Goal: Book appointment/travel/reservation

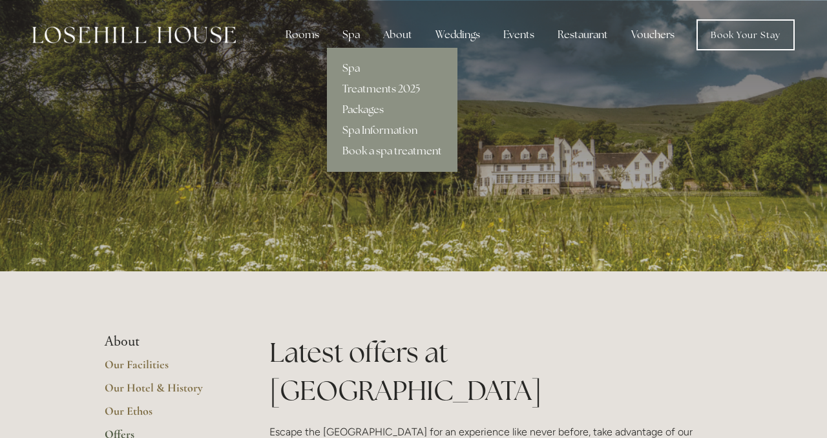
click at [354, 32] on div "Spa" at bounding box center [351, 35] width 38 height 26
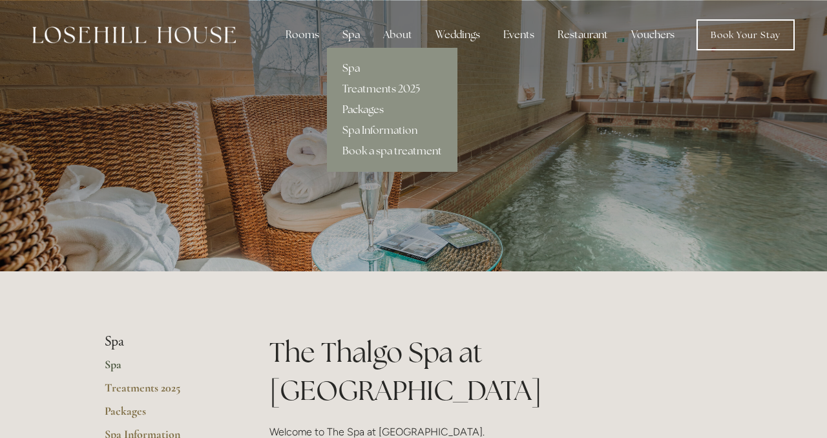
click at [363, 109] on link "Packages" at bounding box center [392, 110] width 131 height 21
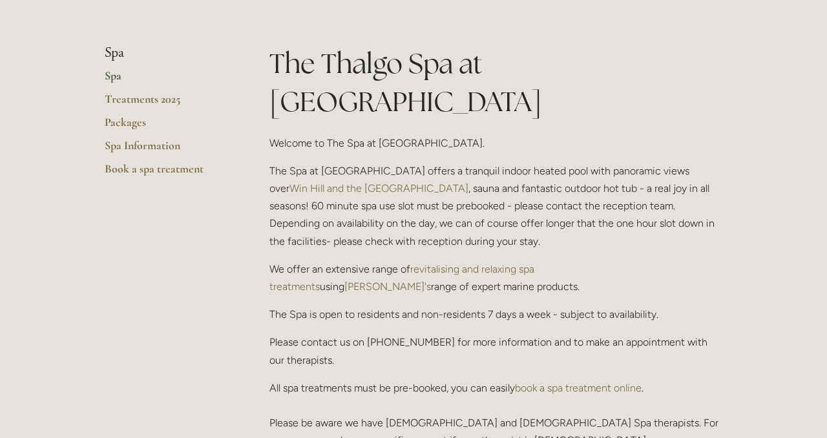
scroll to position [290, 0]
click at [129, 121] on link "Packages" at bounding box center [166, 125] width 123 height 23
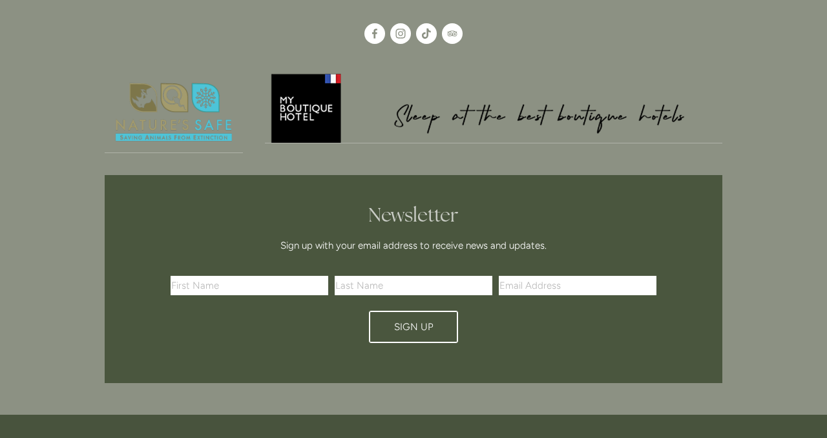
scroll to position [2922, 0]
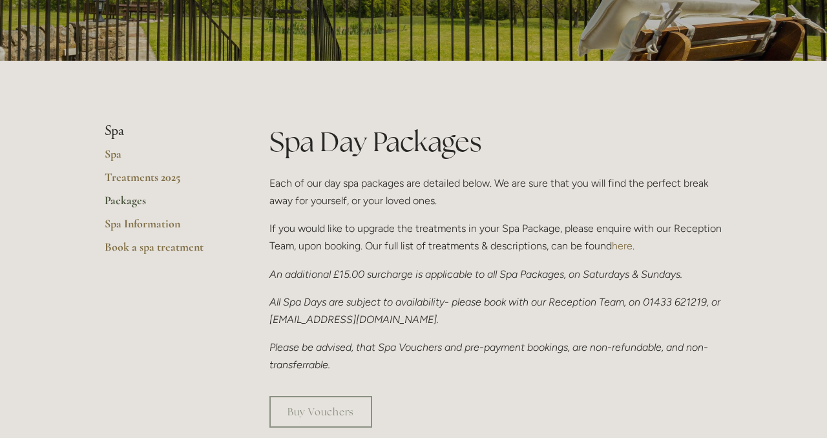
scroll to position [213, 0]
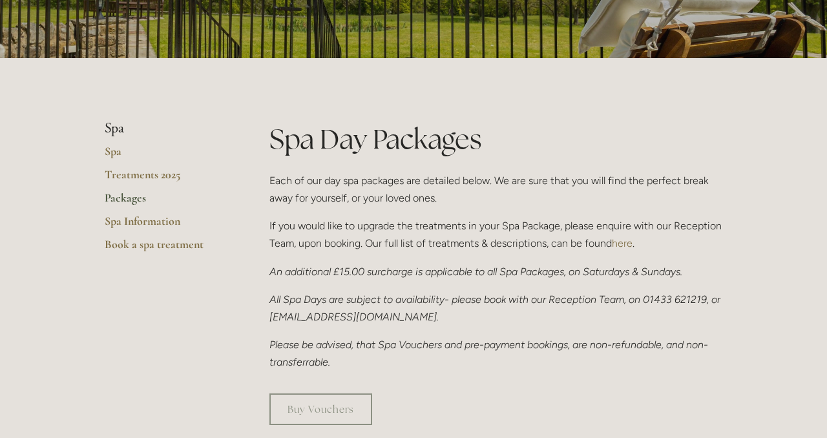
click at [120, 193] on link "Packages" at bounding box center [166, 202] width 123 height 23
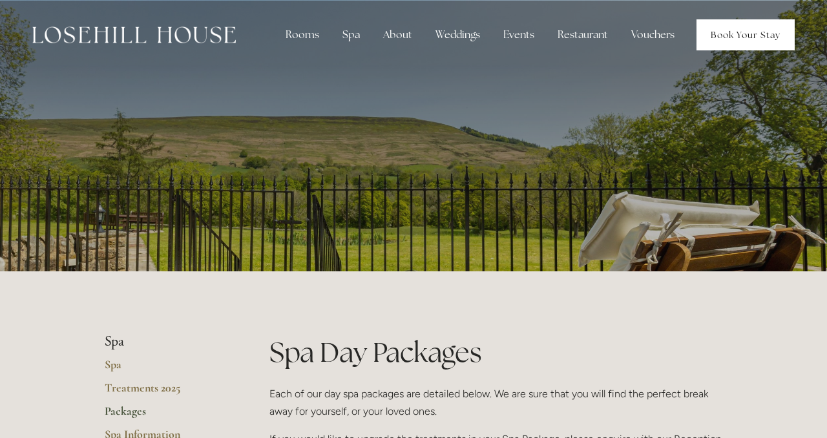
click at [725, 37] on link "Book Your Stay" at bounding box center [746, 34] width 98 height 31
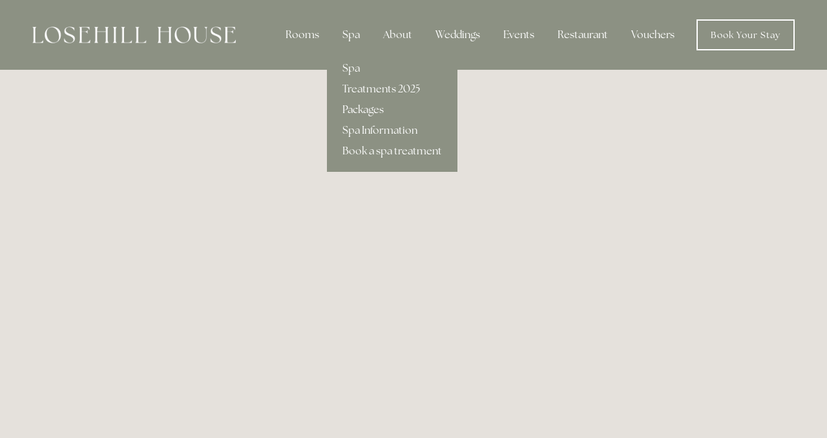
click at [350, 107] on link "Packages" at bounding box center [392, 110] width 131 height 21
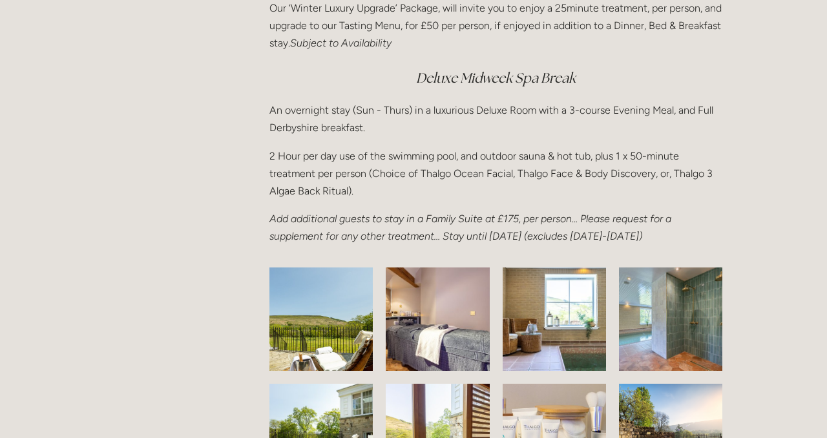
scroll to position [1826, 0]
